Goal: Information Seeking & Learning: Learn about a topic

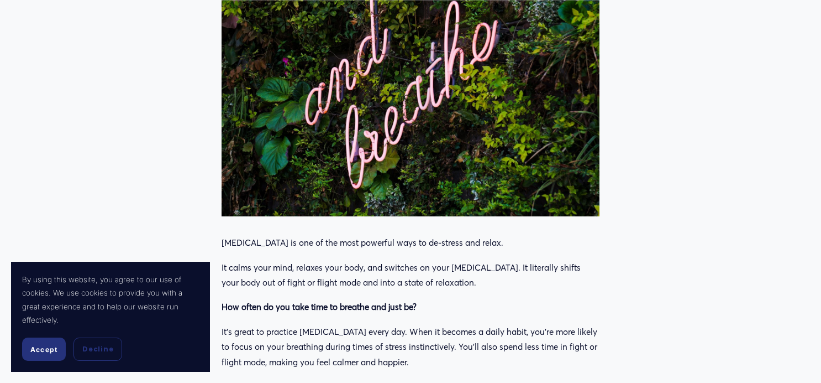
scroll to position [476, 0]
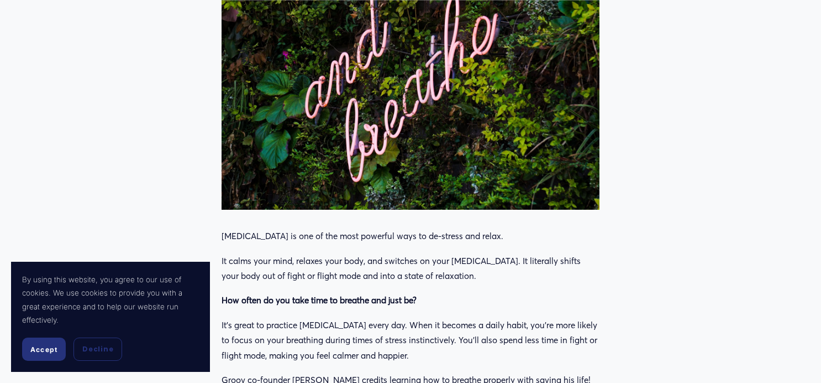
click at [500, 146] on div at bounding box center [411, 83] width 378 height 252
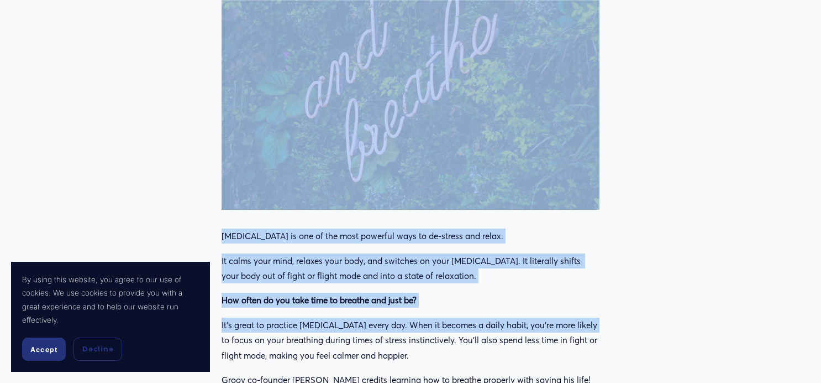
drag, startPoint x: 502, startPoint y: 144, endPoint x: 596, endPoint y: 292, distance: 175.4
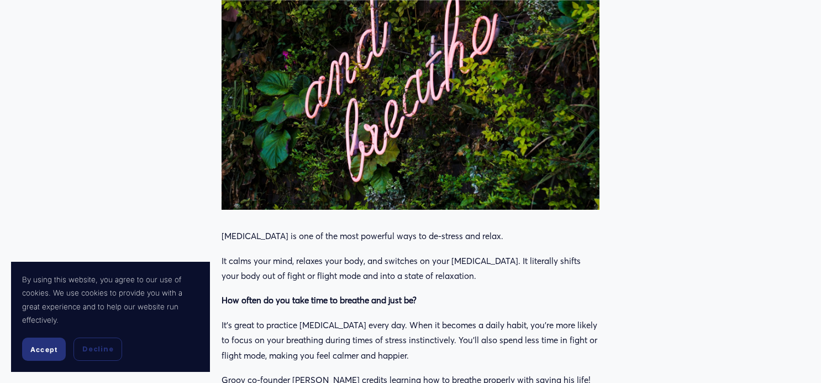
click at [535, 124] on div at bounding box center [411, 83] width 378 height 252
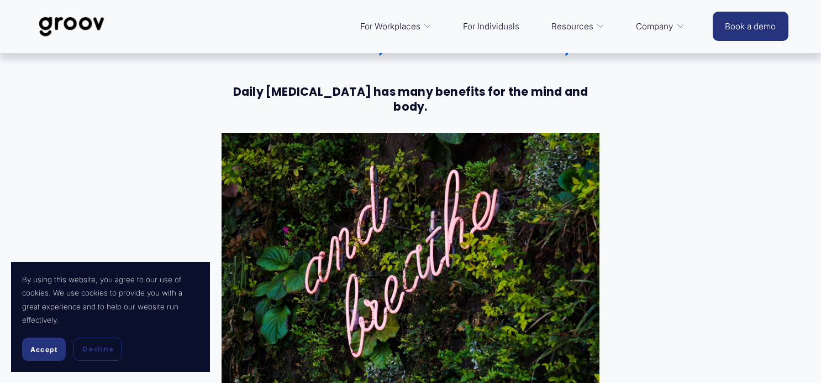
scroll to position [208, 0]
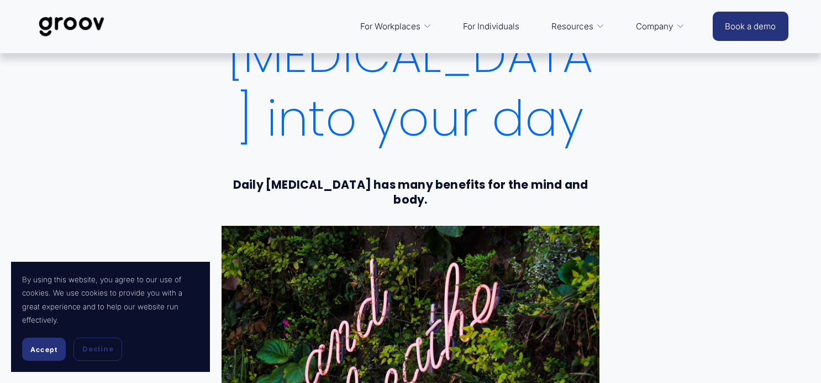
drag, startPoint x: 485, startPoint y: 242, endPoint x: 507, endPoint y: 271, distance: 36.8
click at [507, 271] on div at bounding box center [411, 352] width 378 height 252
drag, startPoint x: 508, startPoint y: 272, endPoint x: 579, endPoint y: 255, distance: 72.8
click at [579, 256] on div at bounding box center [411, 352] width 378 height 252
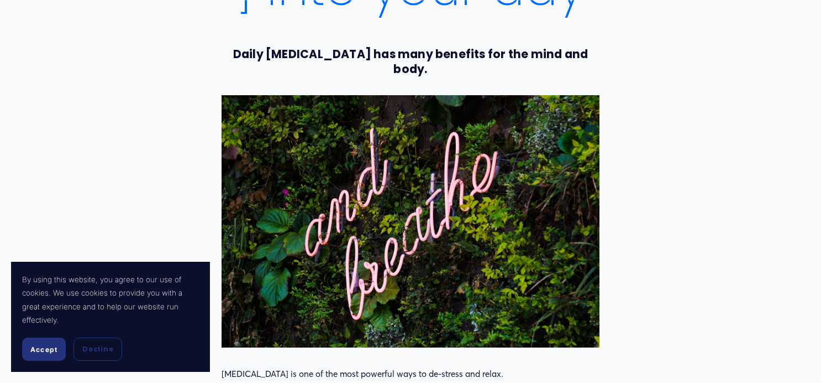
scroll to position [353, 0]
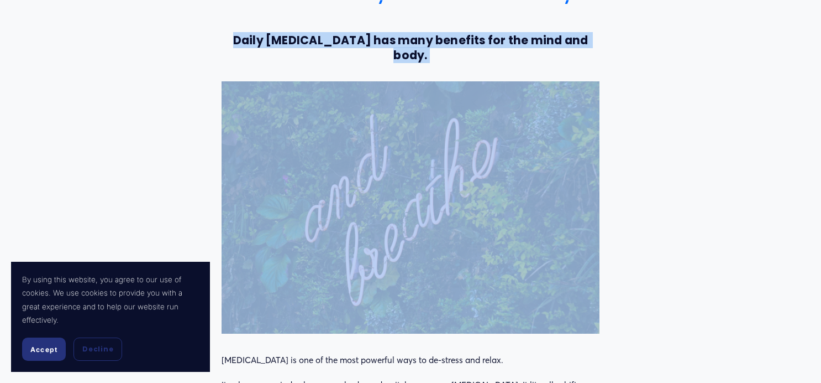
drag, startPoint x: 459, startPoint y: 163, endPoint x: 888, endPoint y: 24, distance: 450.8
click at [547, 113] on div at bounding box center [411, 207] width 378 height 252
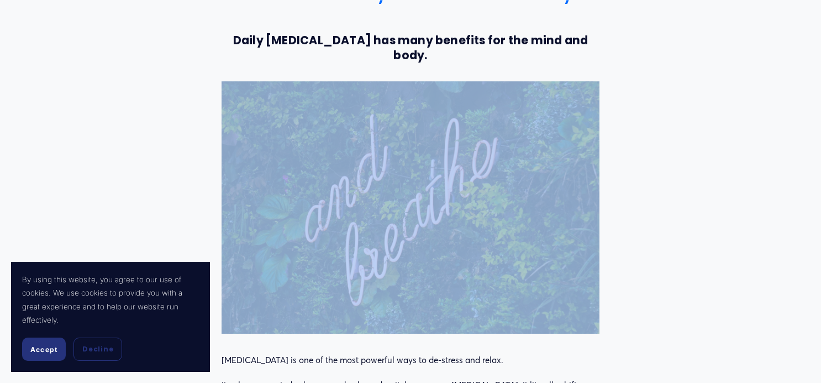
drag, startPoint x: 507, startPoint y: 128, endPoint x: 720, endPoint y: 116, distance: 213.2
copy div
